Goal: Task Accomplishment & Management: Manage account settings

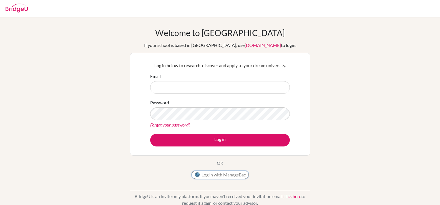
click at [219, 176] on button "Log in with ManageBac" at bounding box center [220, 175] width 57 height 8
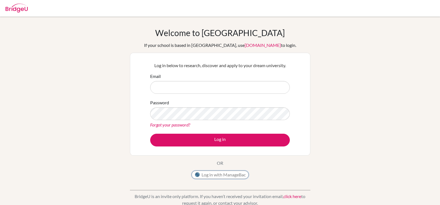
click at [219, 176] on button "Log in with ManageBac" at bounding box center [220, 175] width 57 height 8
